Goal: Task Accomplishment & Management: Use online tool/utility

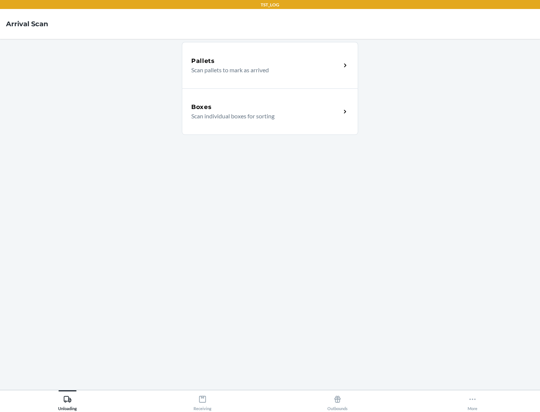
click at [266, 107] on div "Boxes" at bounding box center [266, 107] width 150 height 9
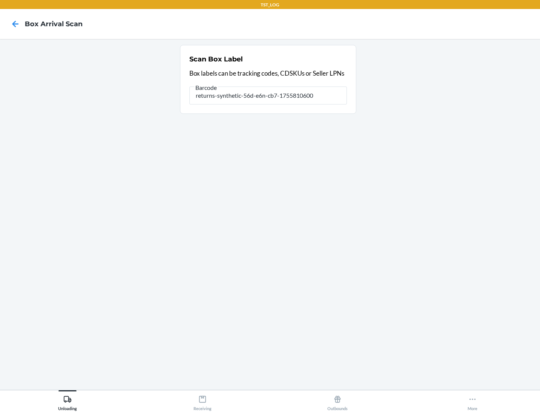
type input "returns-synthetic-56d-e6n-cb7-1755810600"
